Goal: Information Seeking & Learning: Compare options

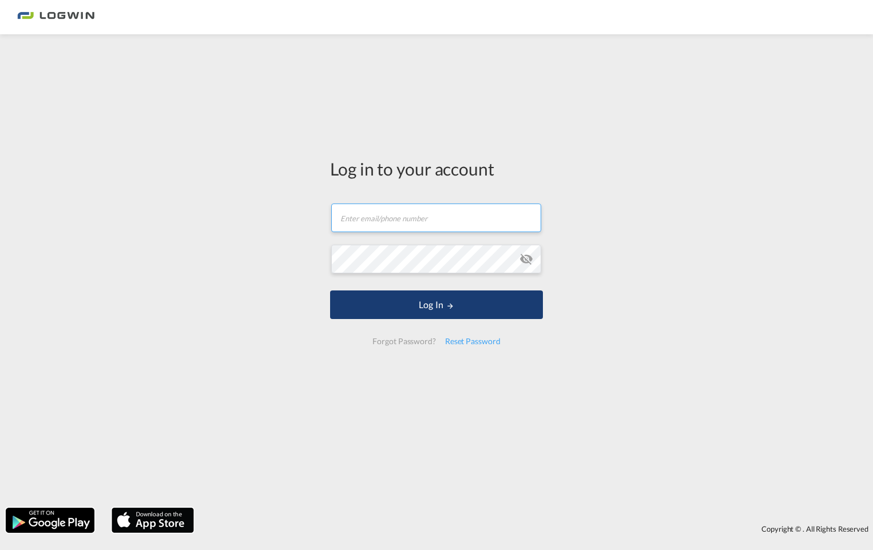
type input "annika.gebhard@logwin-logistics.com"
click at [439, 313] on button "Log In" at bounding box center [436, 305] width 213 height 29
